Goal: Register for event/course

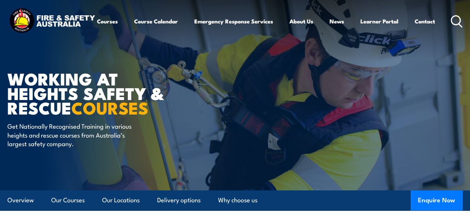
scroll to position [74, 0]
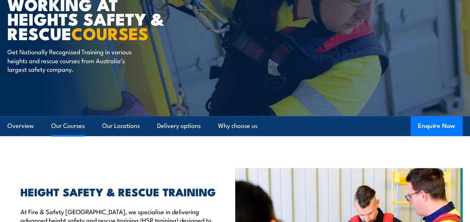
click at [59, 136] on link "Our Courses" at bounding box center [67, 126] width 33 height 20
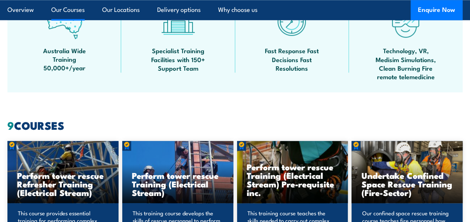
scroll to position [550, 0]
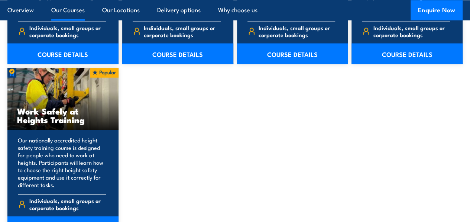
scroll to position [996, 0]
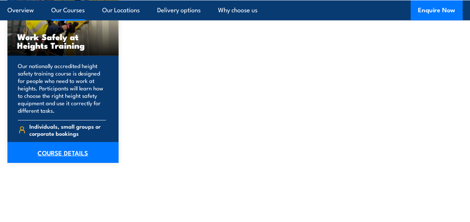
click at [61, 163] on link "COURSE DETAILS" at bounding box center [62, 152] width 111 height 21
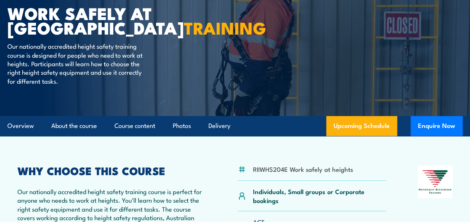
scroll to position [149, 0]
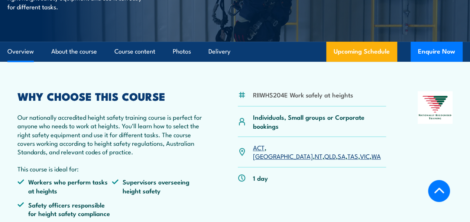
click at [324, 160] on link "QLD" at bounding box center [330, 155] width 12 height 9
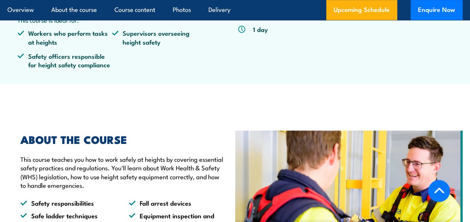
scroll to position [371, 0]
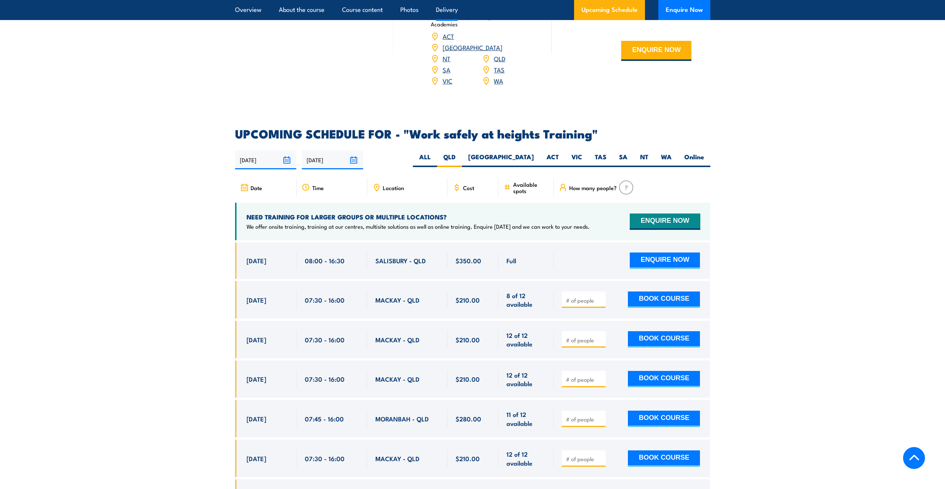
scroll to position [1028, 0]
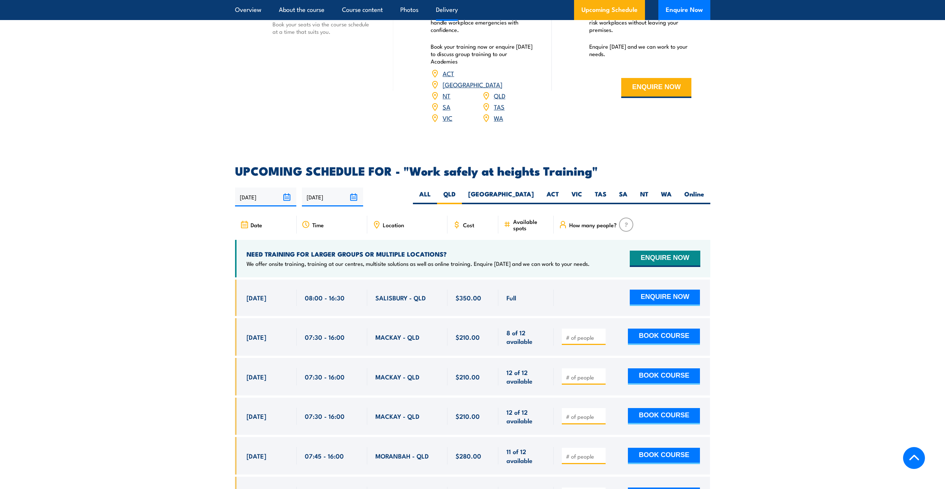
click at [396, 221] on span "Location" at bounding box center [393, 225] width 21 height 6
click at [378, 221] on icon at bounding box center [376, 224] width 5 height 7
drag, startPoint x: 378, startPoint y: 214, endPoint x: 395, endPoint y: 224, distance: 18.8
click at [395, 221] on div "Date Time Location Cost" at bounding box center [472, 228] width 475 height 24
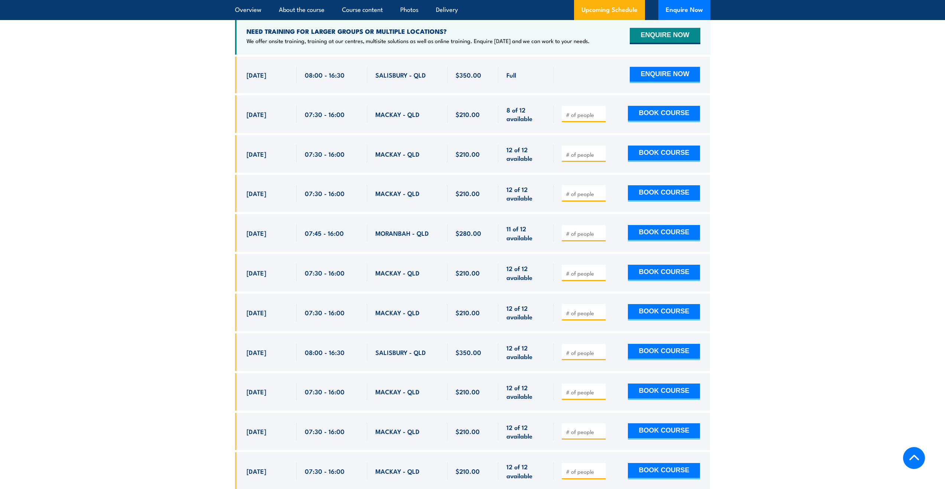
scroll to position [1102, 0]
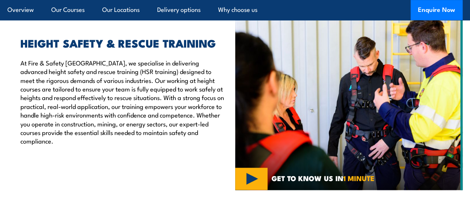
scroll to position [186, 0]
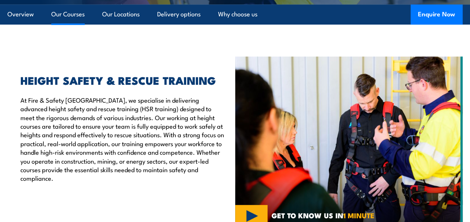
click at [74, 24] on link "Our Courses" at bounding box center [67, 14] width 33 height 20
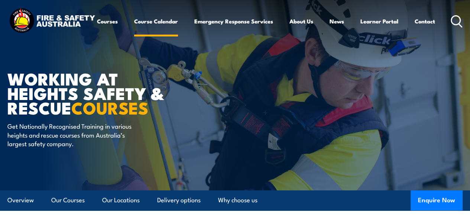
click at [134, 30] on link "Course Calendar" at bounding box center [156, 21] width 44 height 18
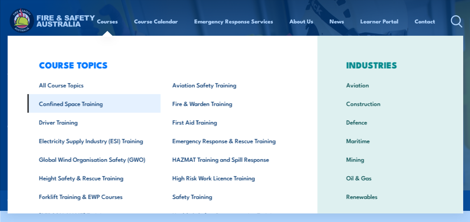
click at [76, 105] on link "Confined Space Training" at bounding box center [93, 103] width 133 height 19
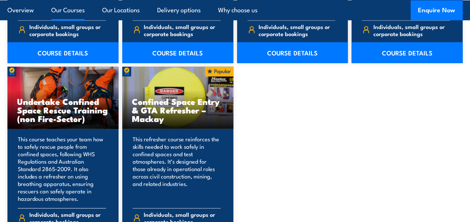
scroll to position [631, 0]
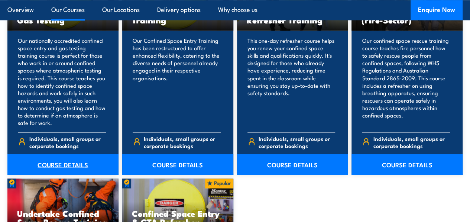
click at [58, 175] on link "COURSE DETAILS" at bounding box center [62, 164] width 111 height 21
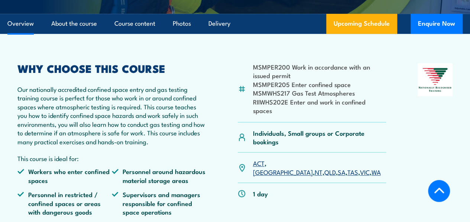
scroll to position [186, 0]
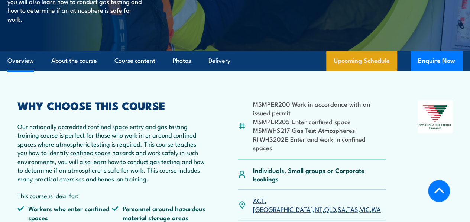
click at [383, 71] on link "Upcoming Schedule" at bounding box center [361, 61] width 71 height 20
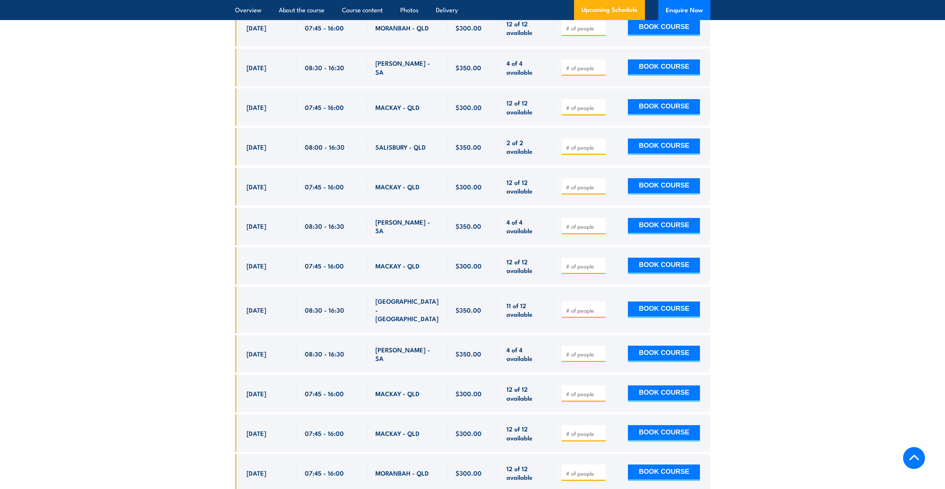
scroll to position [1725, 0]
